Goal: Transaction & Acquisition: Book appointment/travel/reservation

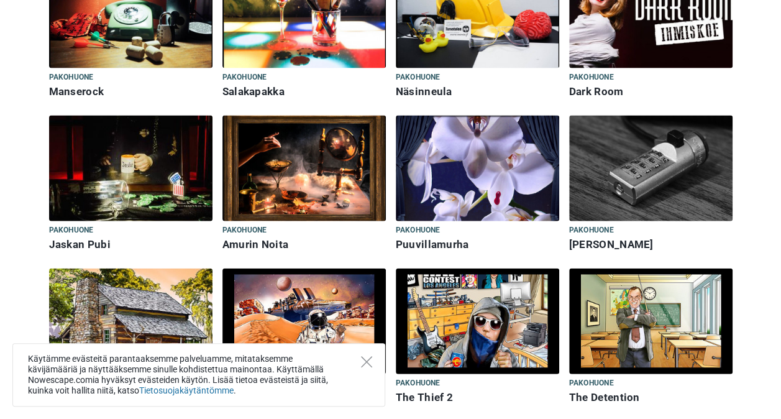
scroll to position [1381, 0]
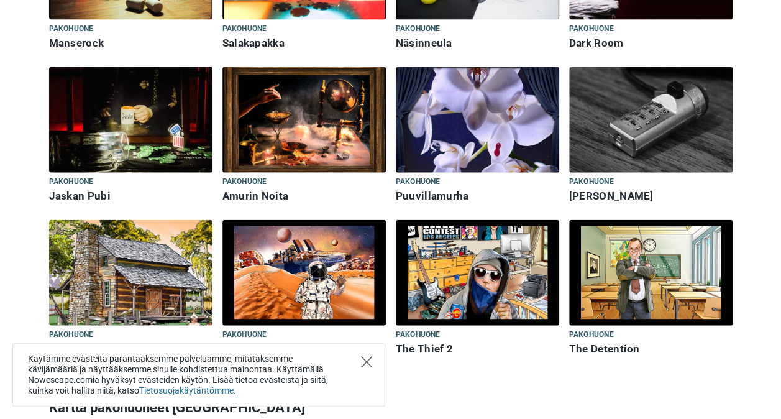
click at [366, 362] on icon "Close" at bounding box center [366, 361] width 11 height 11
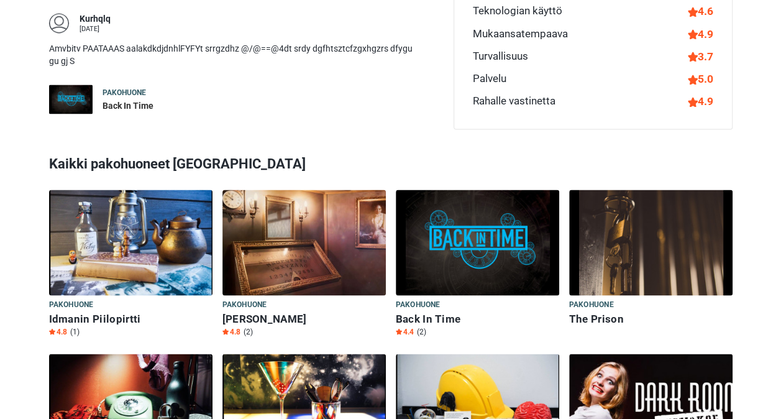
scroll to position [920, 0]
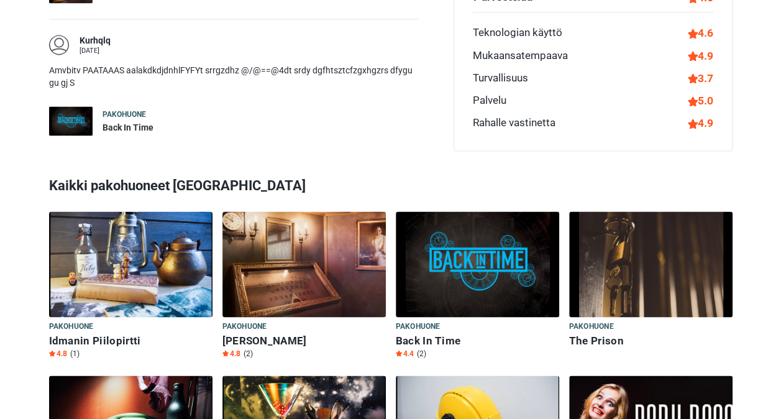
click at [167, 211] on img at bounding box center [131, 264] width 164 height 106
click at [300, 233] on img at bounding box center [305, 264] width 164 height 106
click at [634, 224] on img at bounding box center [651, 264] width 164 height 106
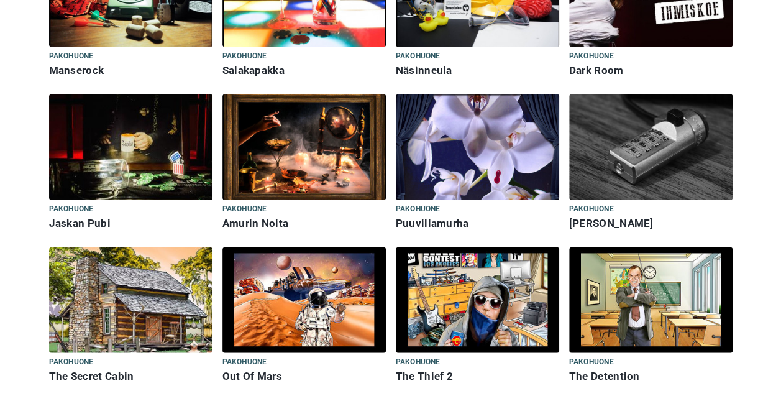
scroll to position [1373, 0]
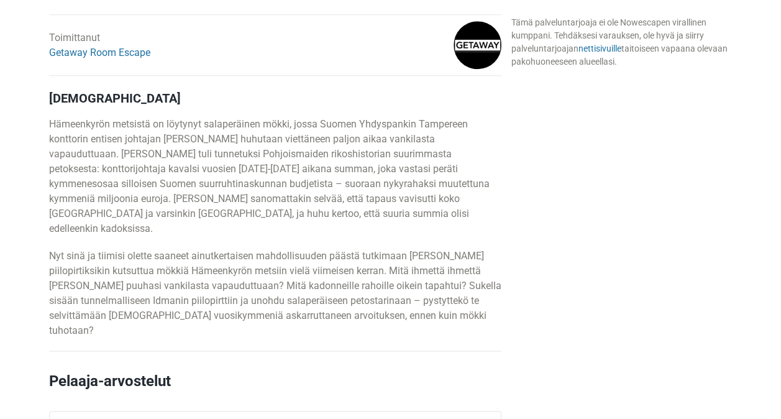
scroll to position [603, 0]
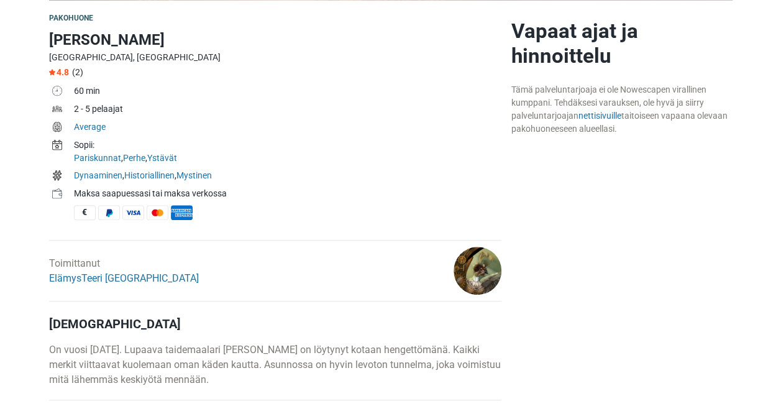
scroll to position [381, 0]
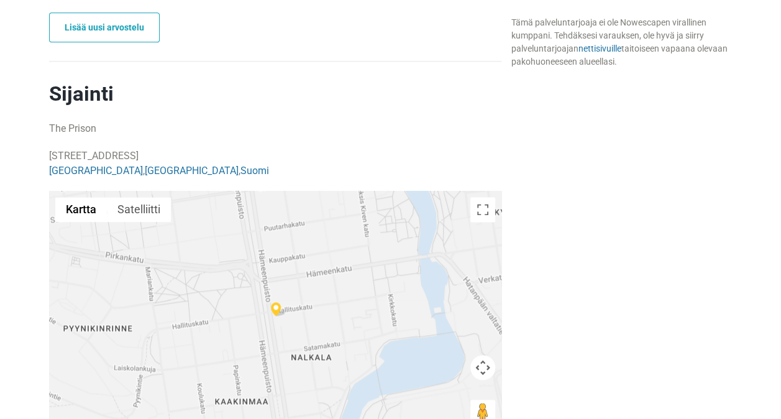
scroll to position [779, 0]
